Goal: Transaction & Acquisition: Purchase product/service

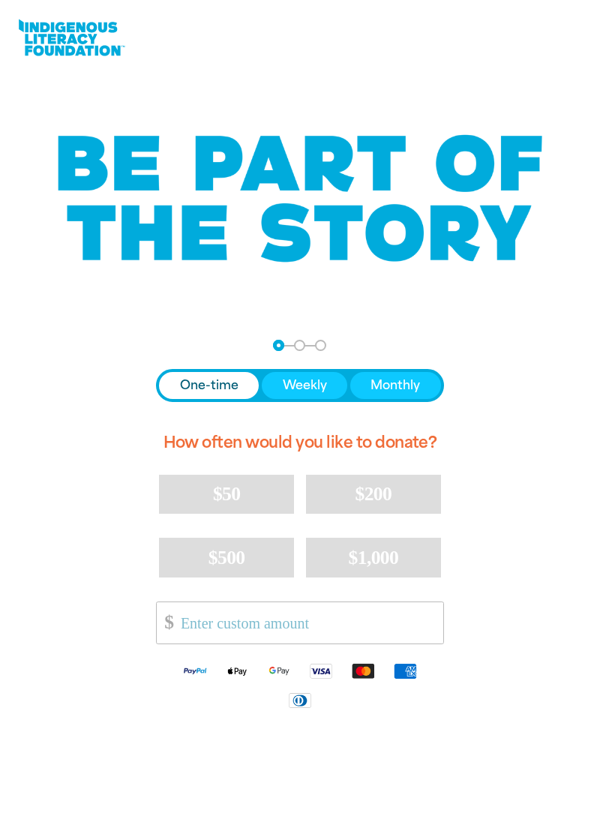
click at [52, 42] on link at bounding box center [71, 38] width 112 height 46
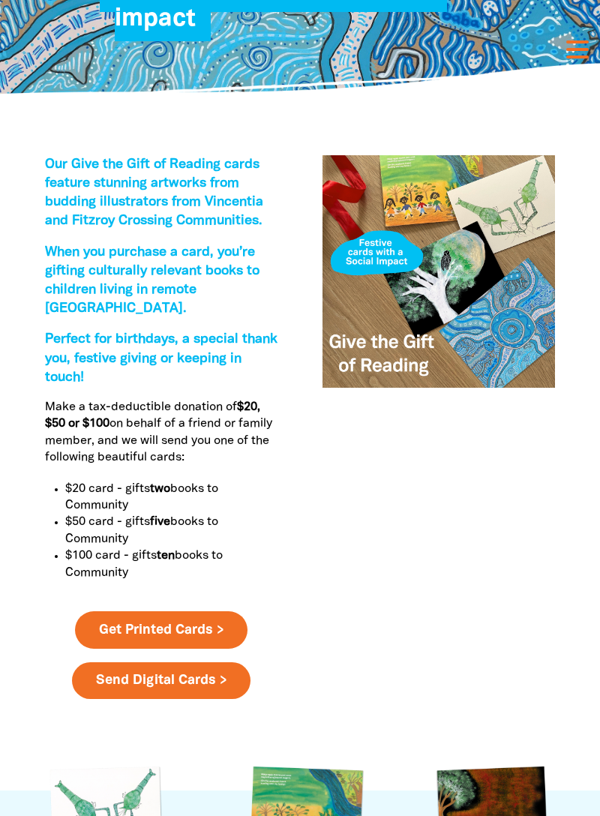
scroll to position [382, 0]
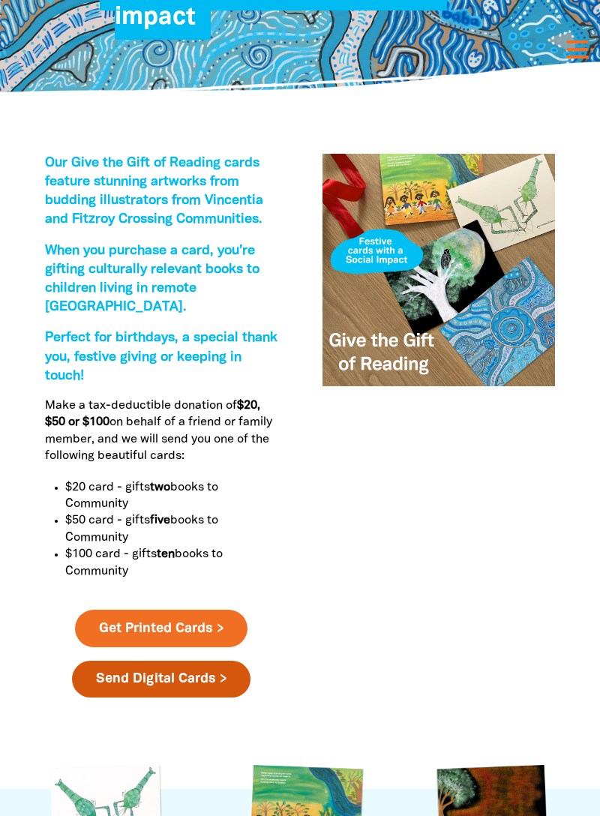
click at [130, 698] on link "Send Digital Cards >" at bounding box center [161, 678] width 178 height 37
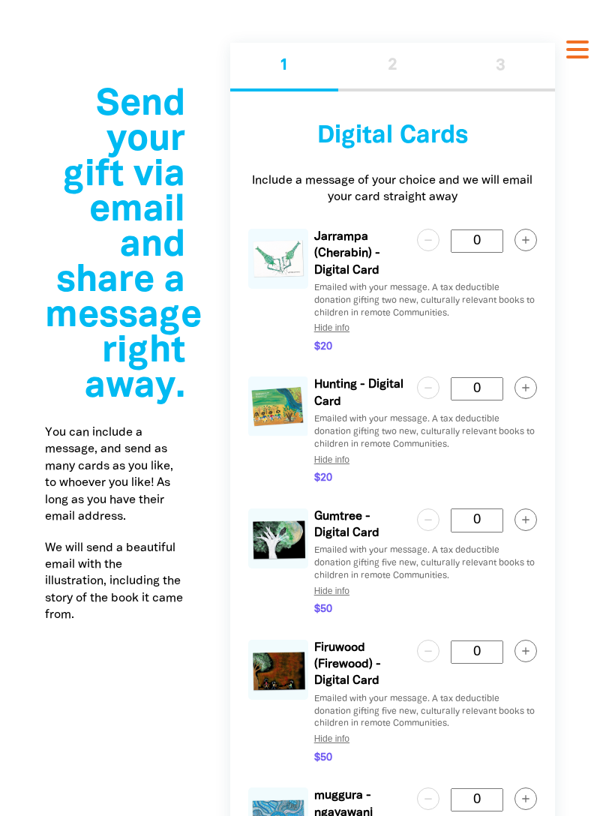
scroll to position [2968, 0]
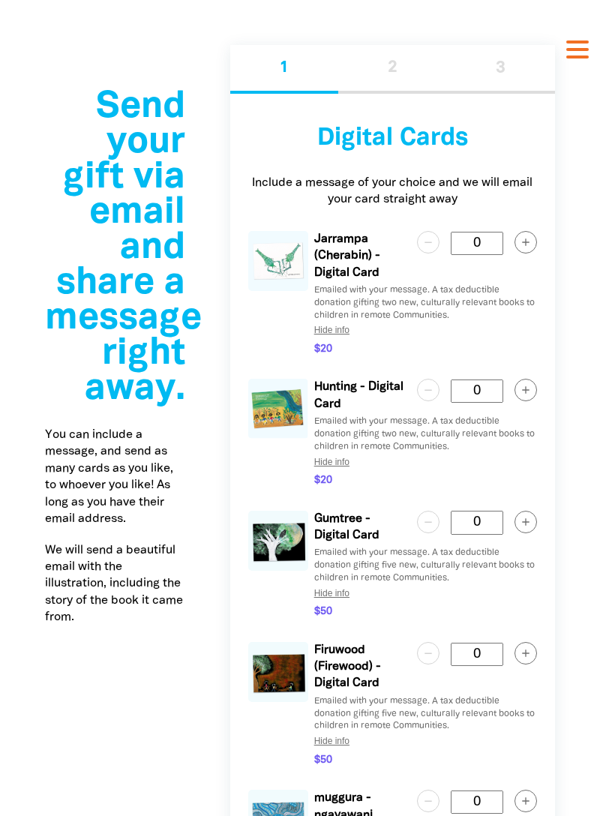
click at [276, 291] on img at bounding box center [278, 261] width 60 height 60
click at [332, 281] on p "Jarrampa (Cherabin) - Digital Card" at bounding box center [359, 256] width 91 height 50
click at [273, 291] on img at bounding box center [278, 261] width 60 height 60
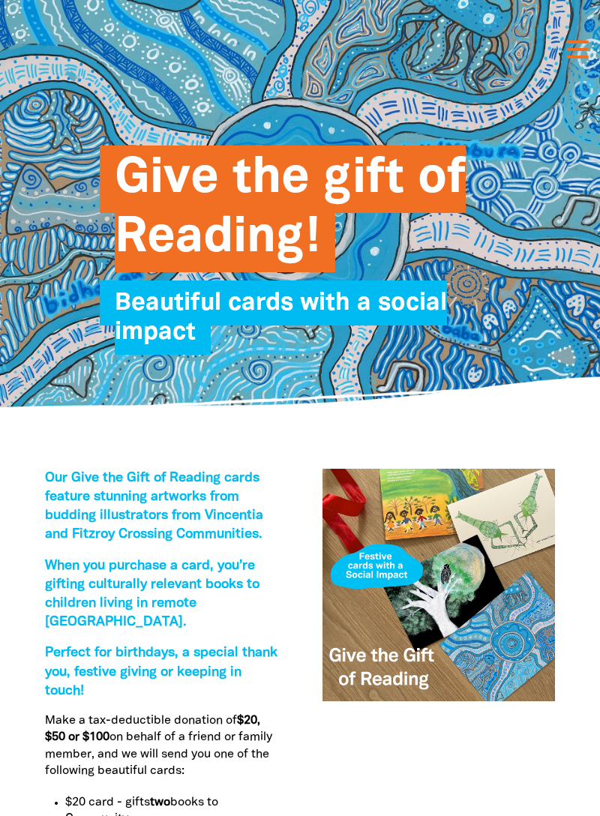
scroll to position [0, 0]
